Goal: Obtain resource: Download file/media

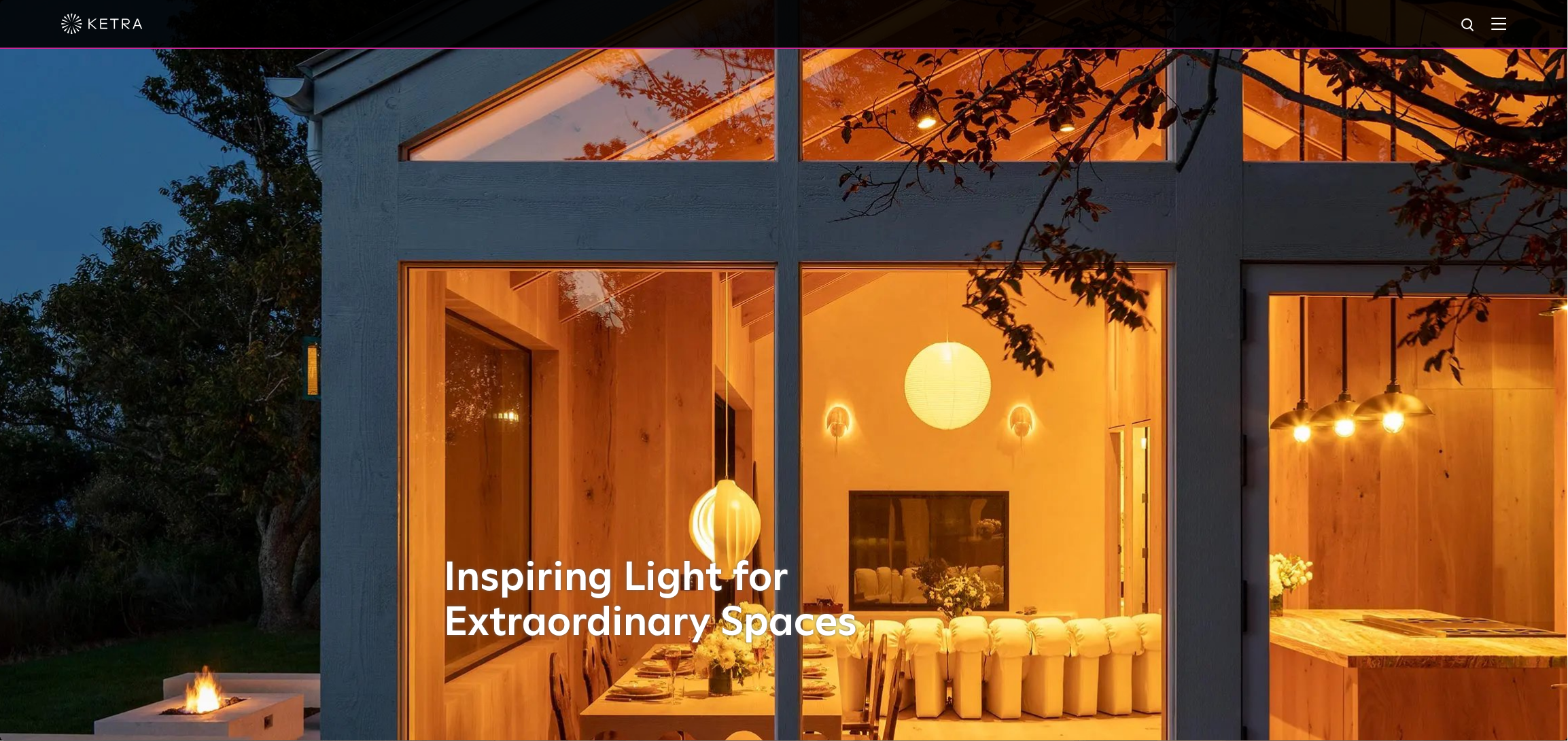
click at [1507, 24] on img at bounding box center [1499, 23] width 15 height 13
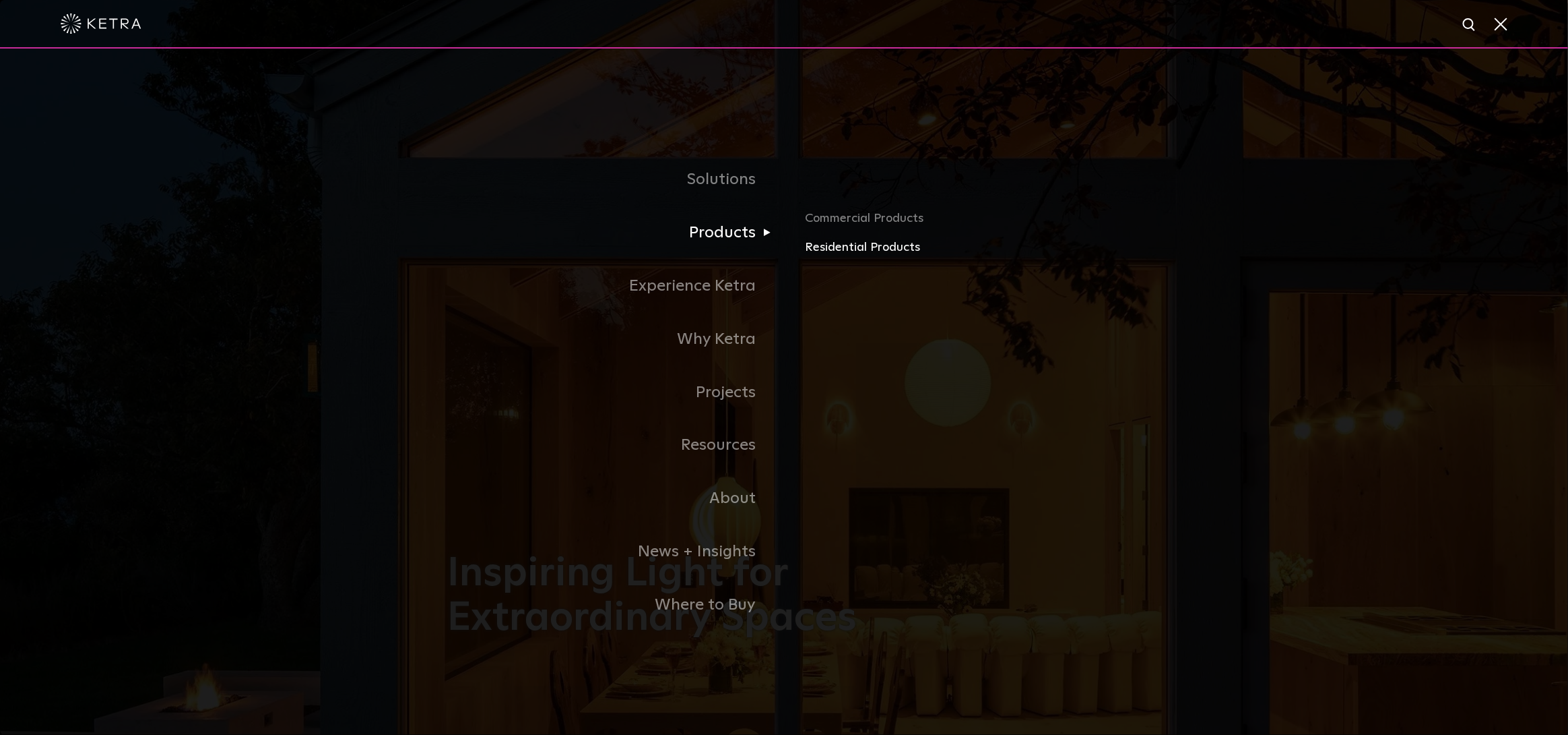
click at [824, 245] on link "Residential Products" at bounding box center [963, 248] width 315 height 20
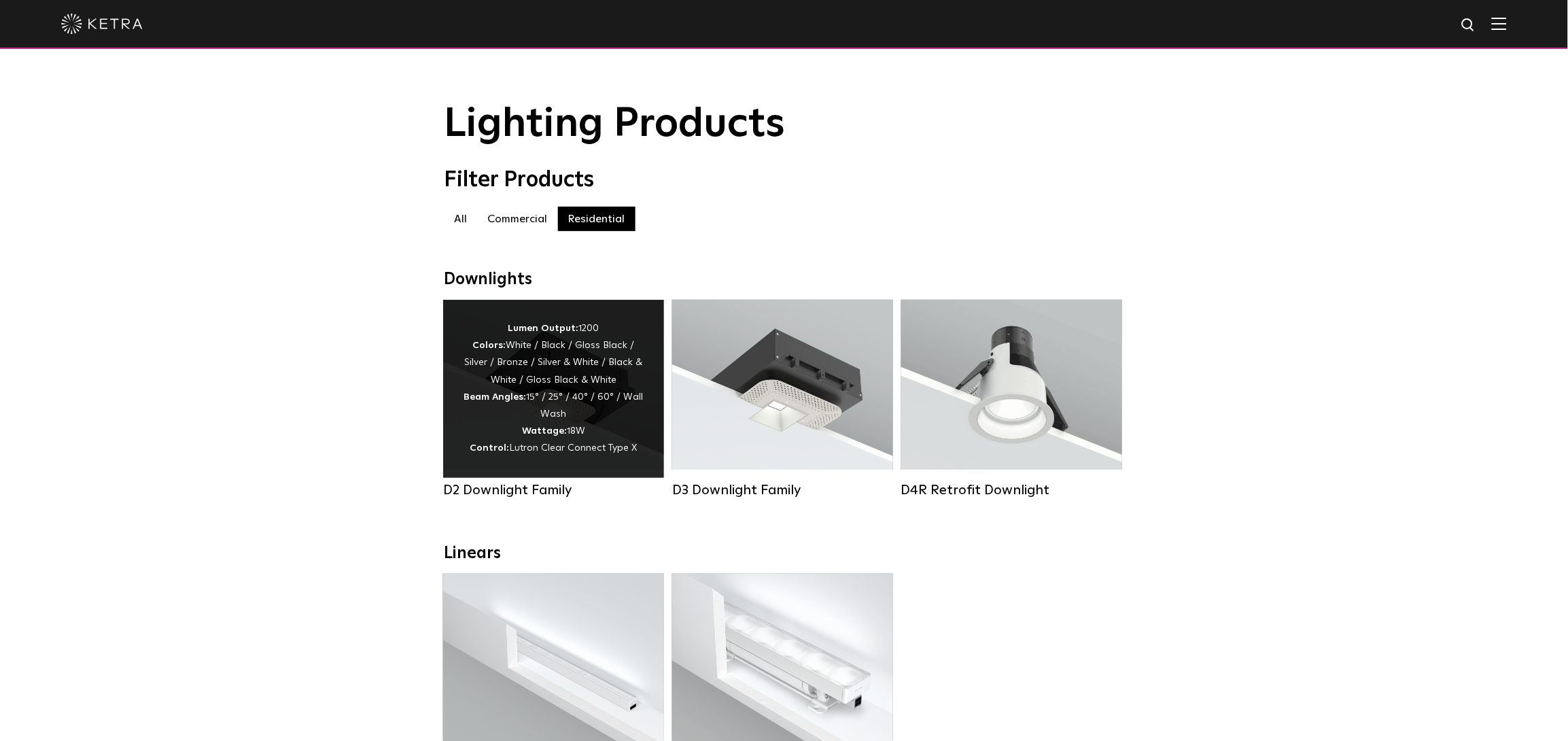
click at [562, 391] on div "Lumen Output: 1200 Colors: White / Black / Gloss Black / Silver / Bronze / Silv…" at bounding box center [554, 389] width 180 height 137
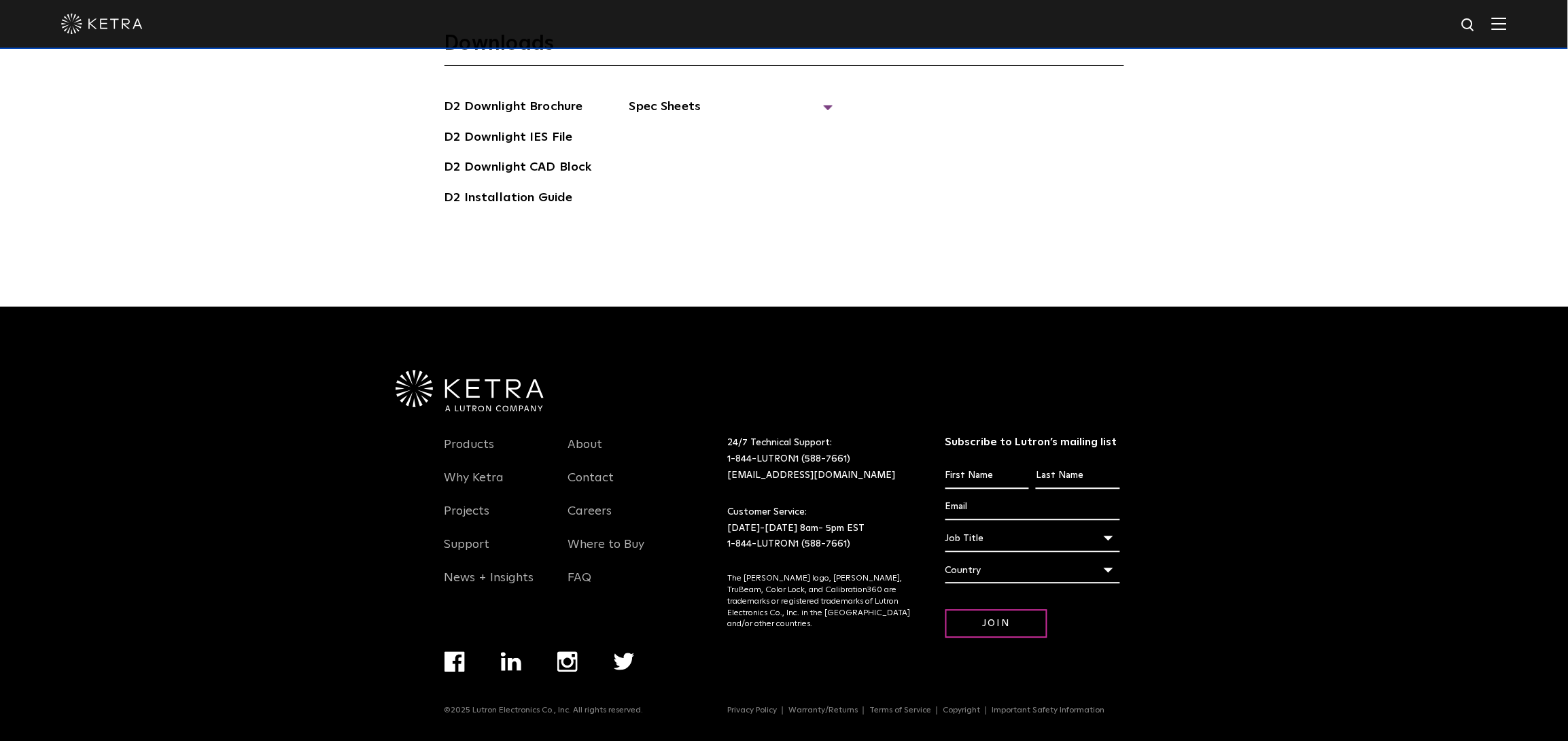
scroll to position [4342, 0]
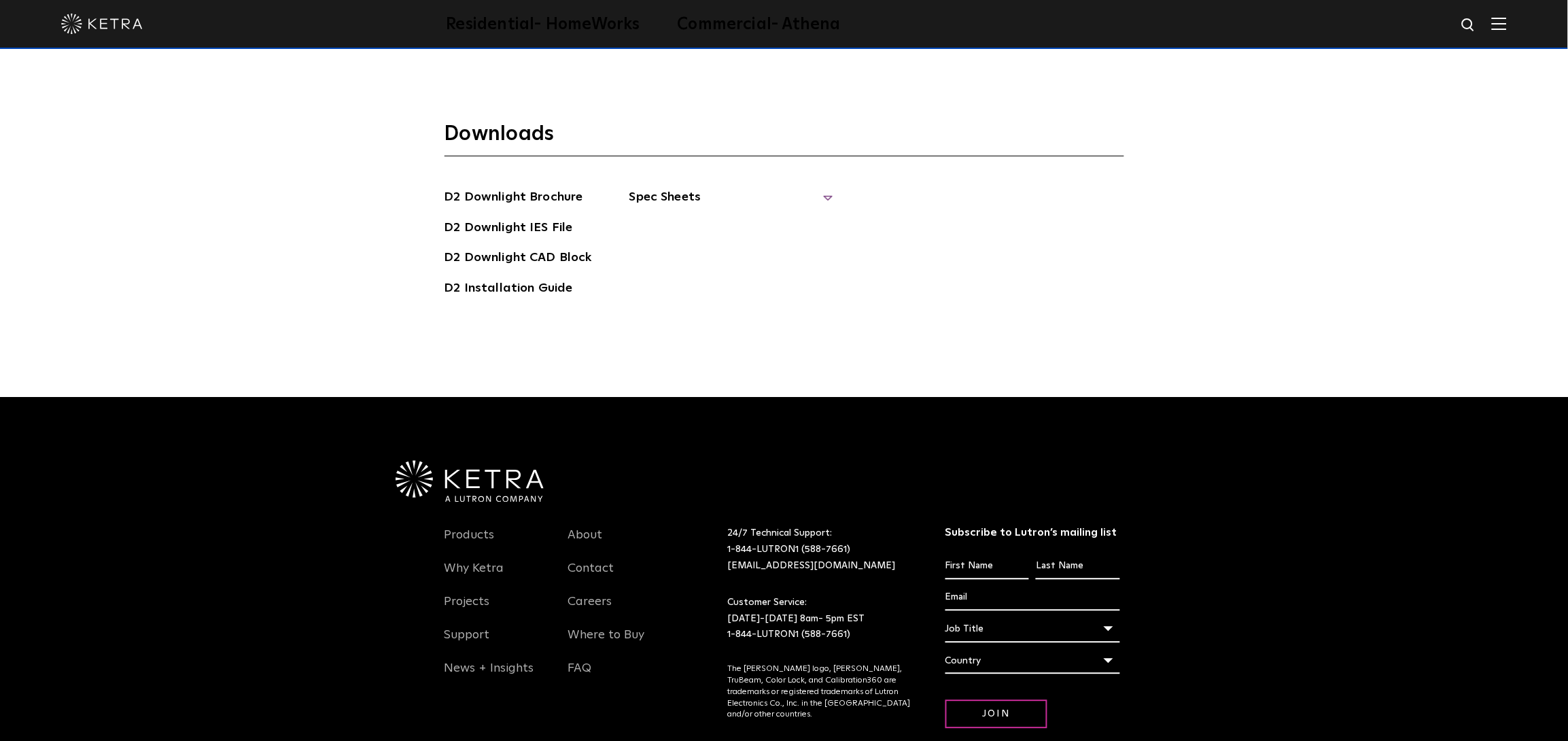
click at [817, 197] on span "Spec Sheets" at bounding box center [732, 202] width 204 height 30
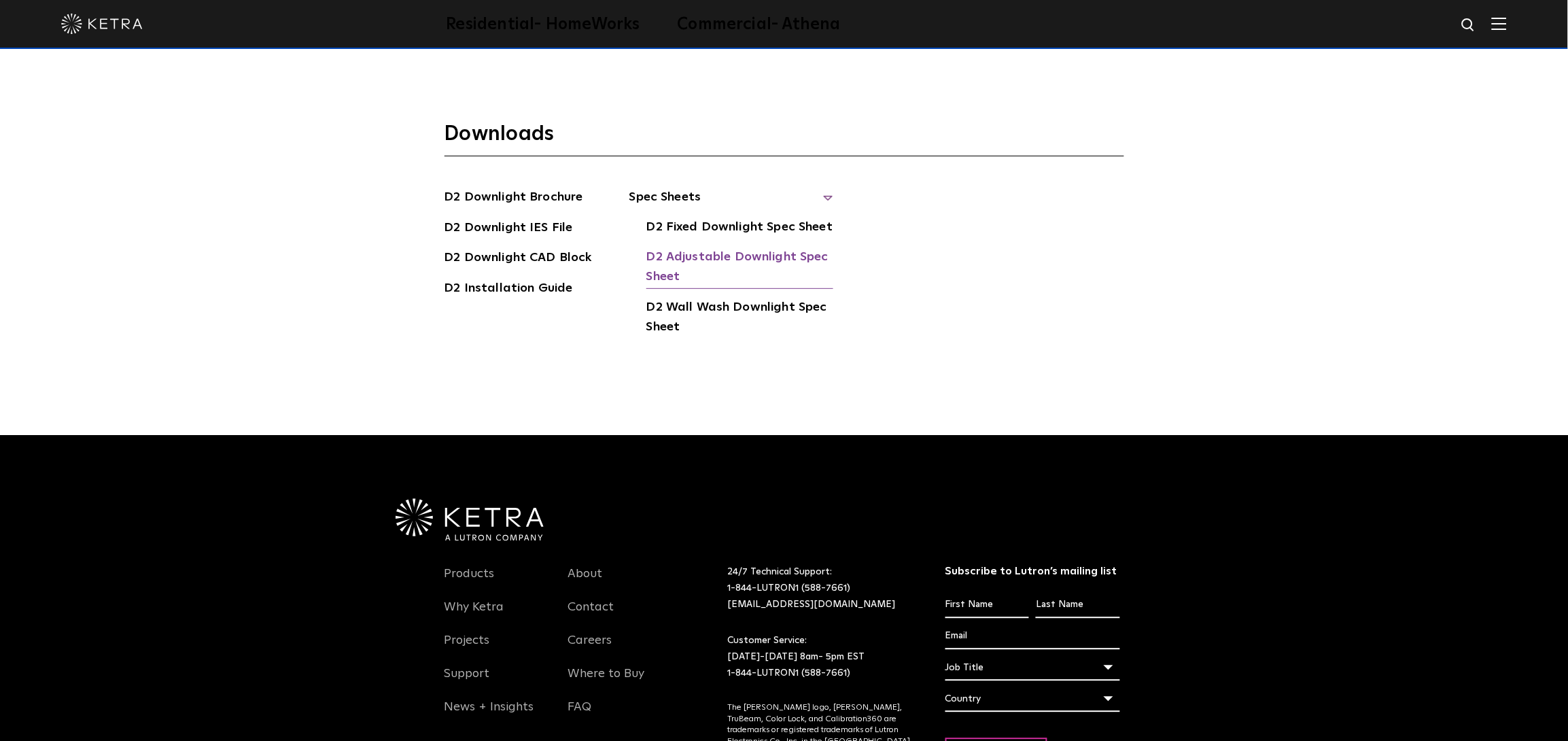
click at [759, 258] on link "D2 Adjustable Downlight Spec Sheet" at bounding box center [740, 268] width 187 height 41
